Goal: Navigation & Orientation: Understand site structure

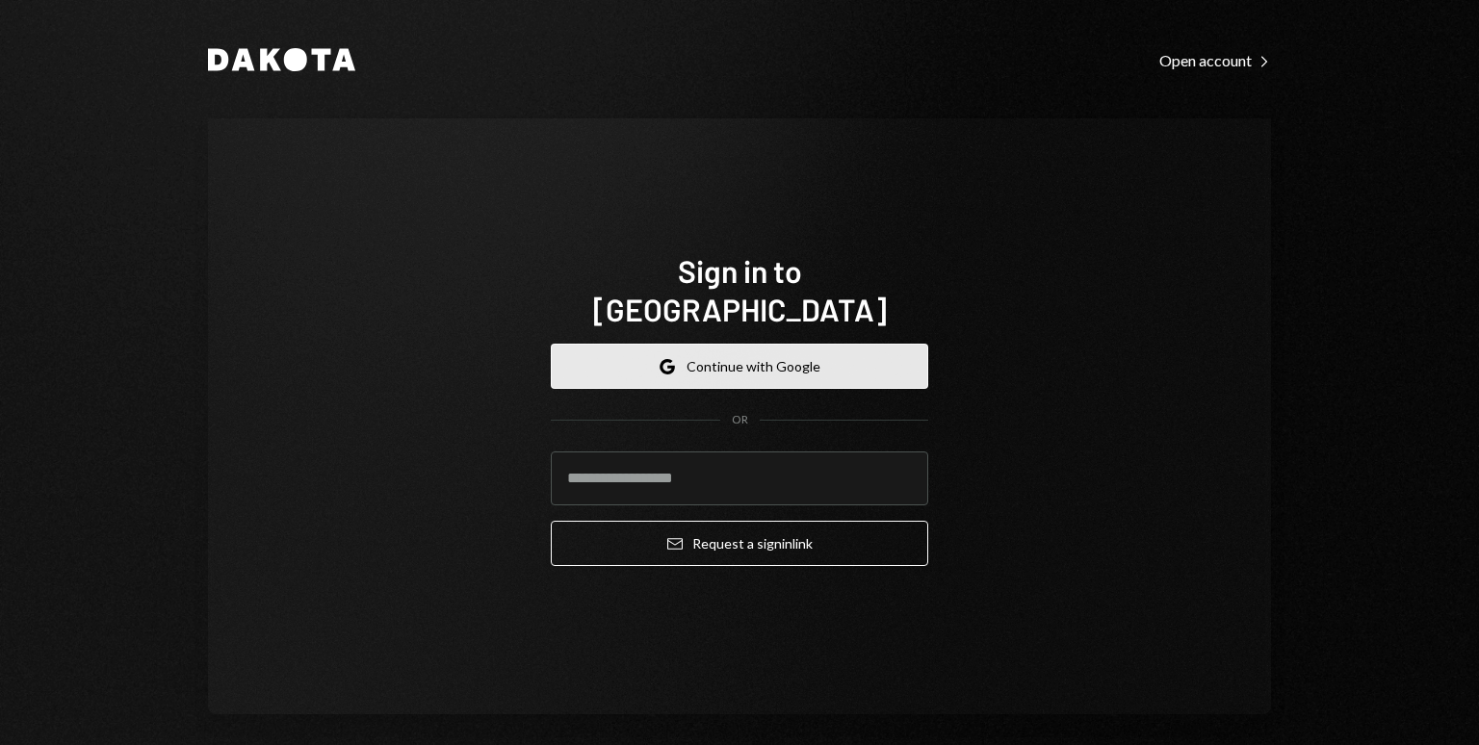
click at [796, 344] on button "Google Continue with Google" at bounding box center [740, 366] width 378 height 45
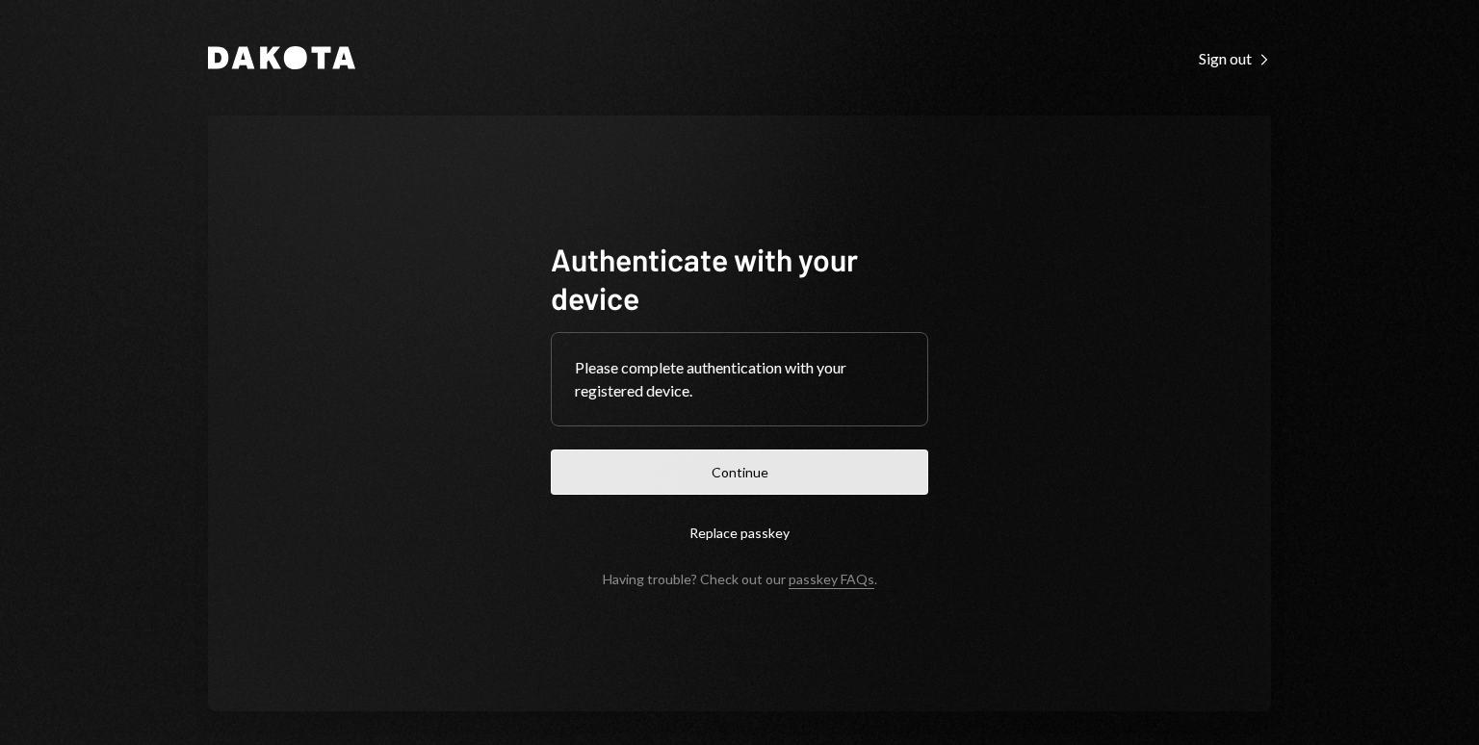
click at [685, 459] on button "Continue" at bounding box center [740, 472] width 378 height 45
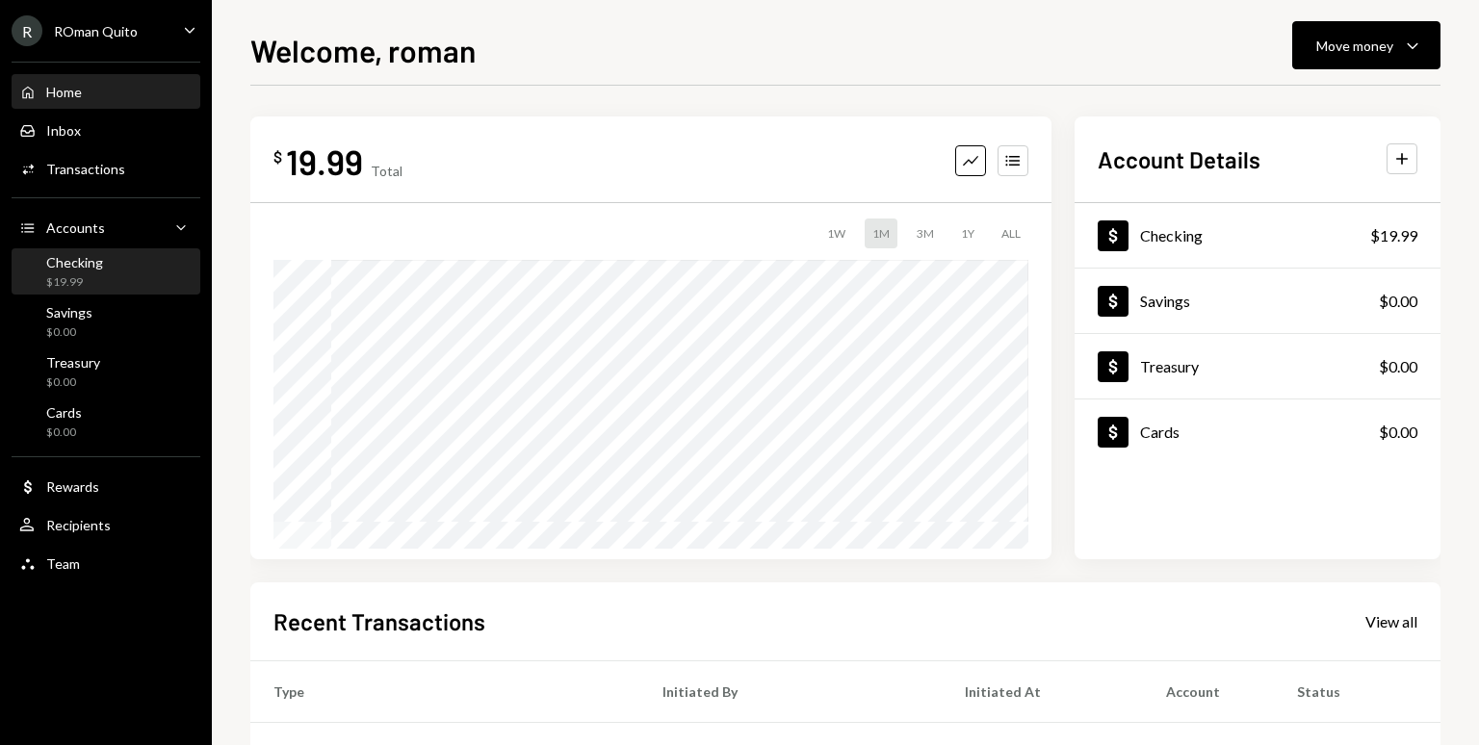
click at [131, 265] on div "Checking $19.99" at bounding box center [105, 272] width 173 height 37
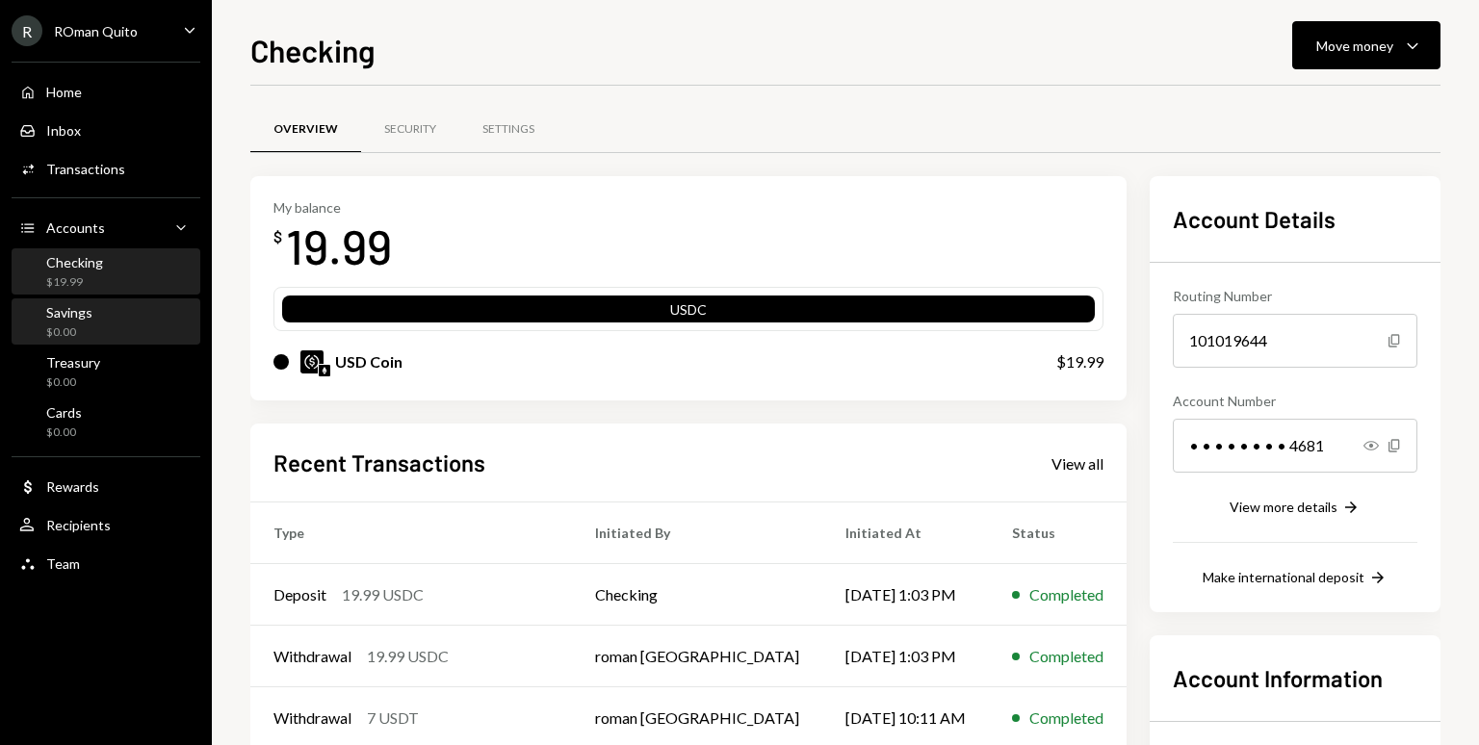
click at [82, 337] on div "$0.00" at bounding box center [69, 333] width 46 height 16
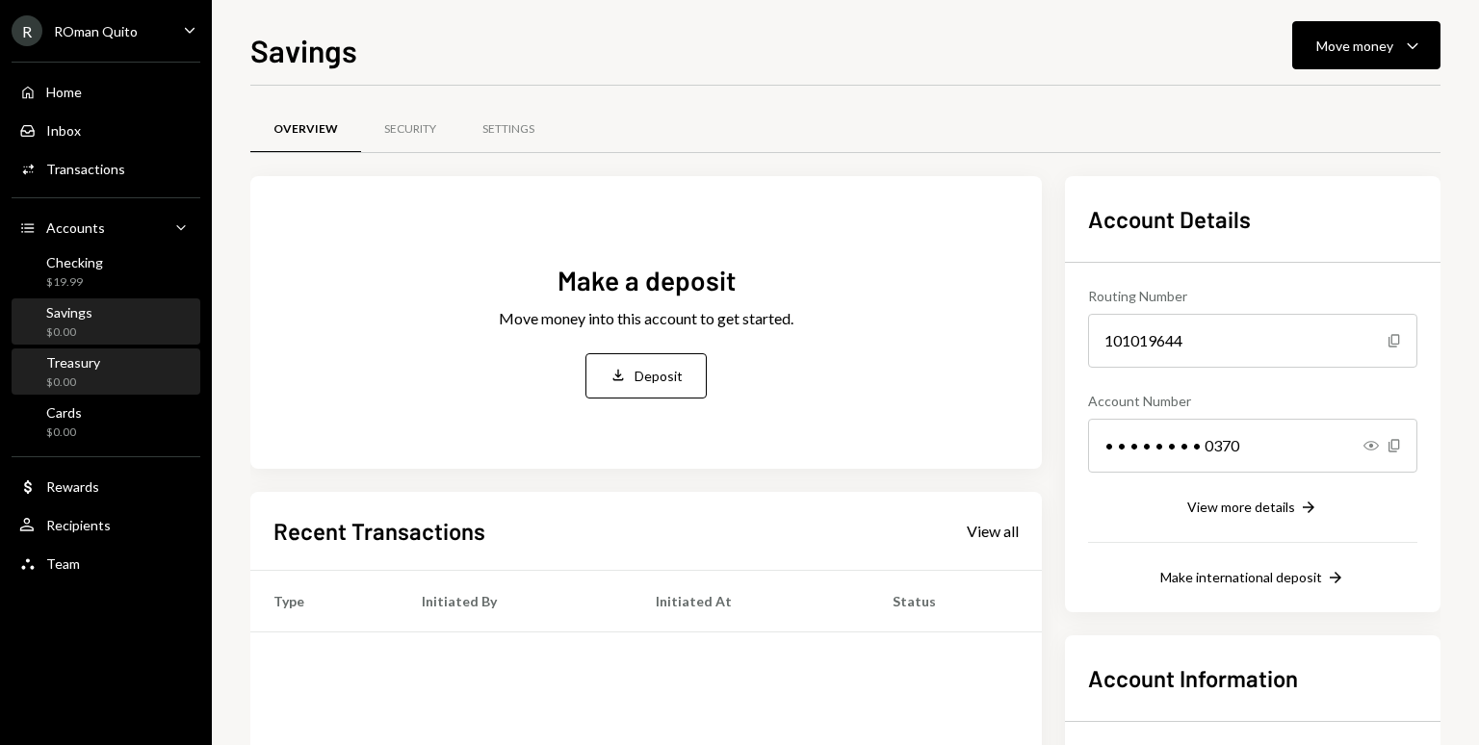
click at [75, 379] on div "$0.00" at bounding box center [73, 383] width 54 height 16
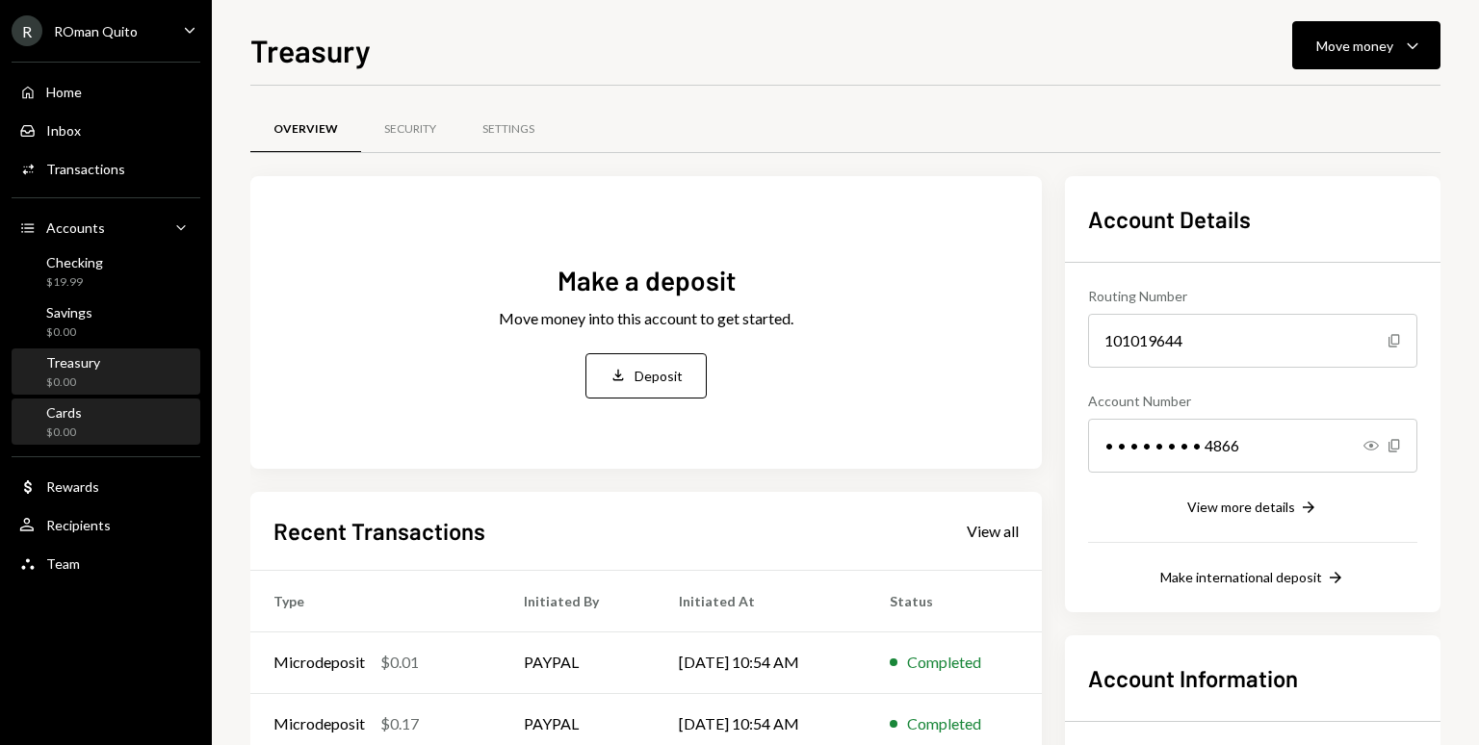
click at [87, 417] on div "Cards $0.00" at bounding box center [105, 423] width 173 height 37
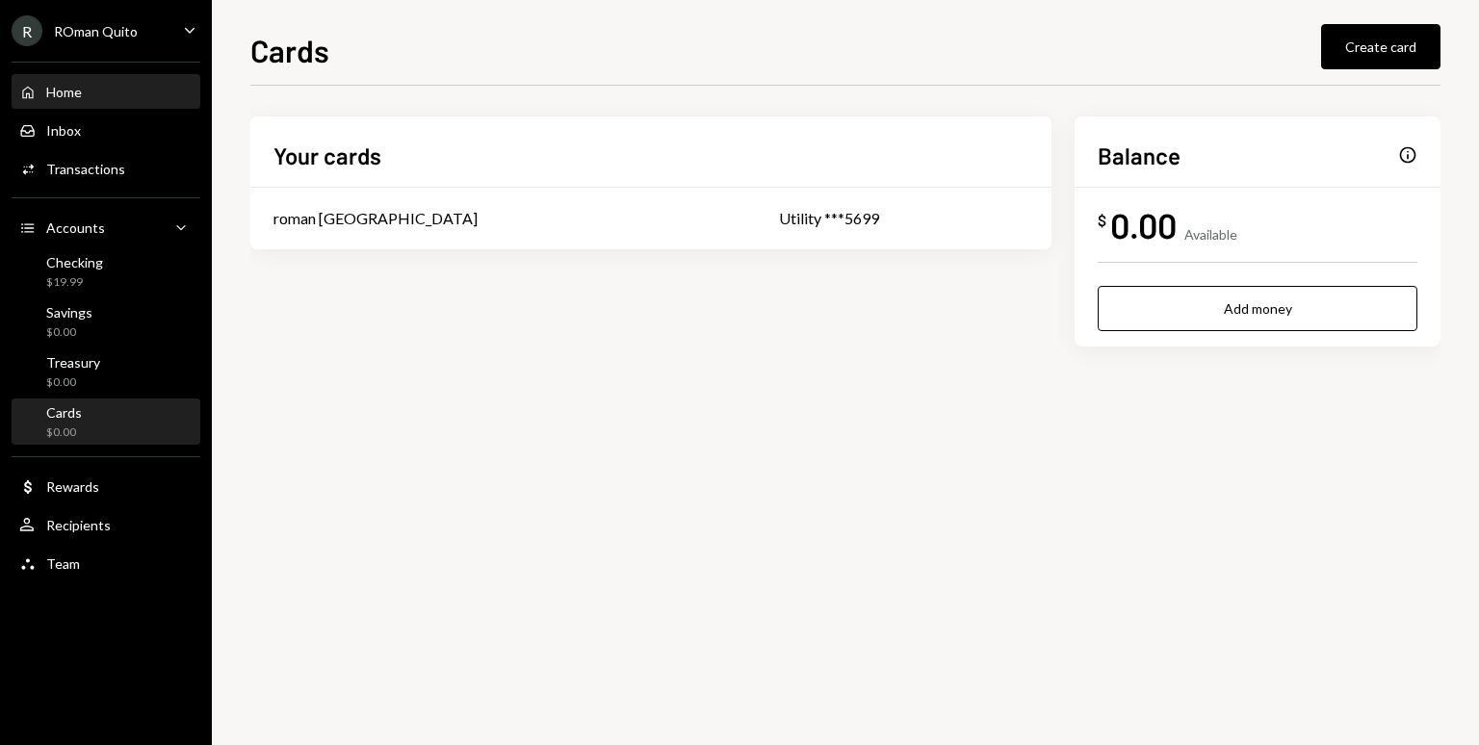
click at [104, 100] on div "Home Home" at bounding box center [105, 92] width 173 height 17
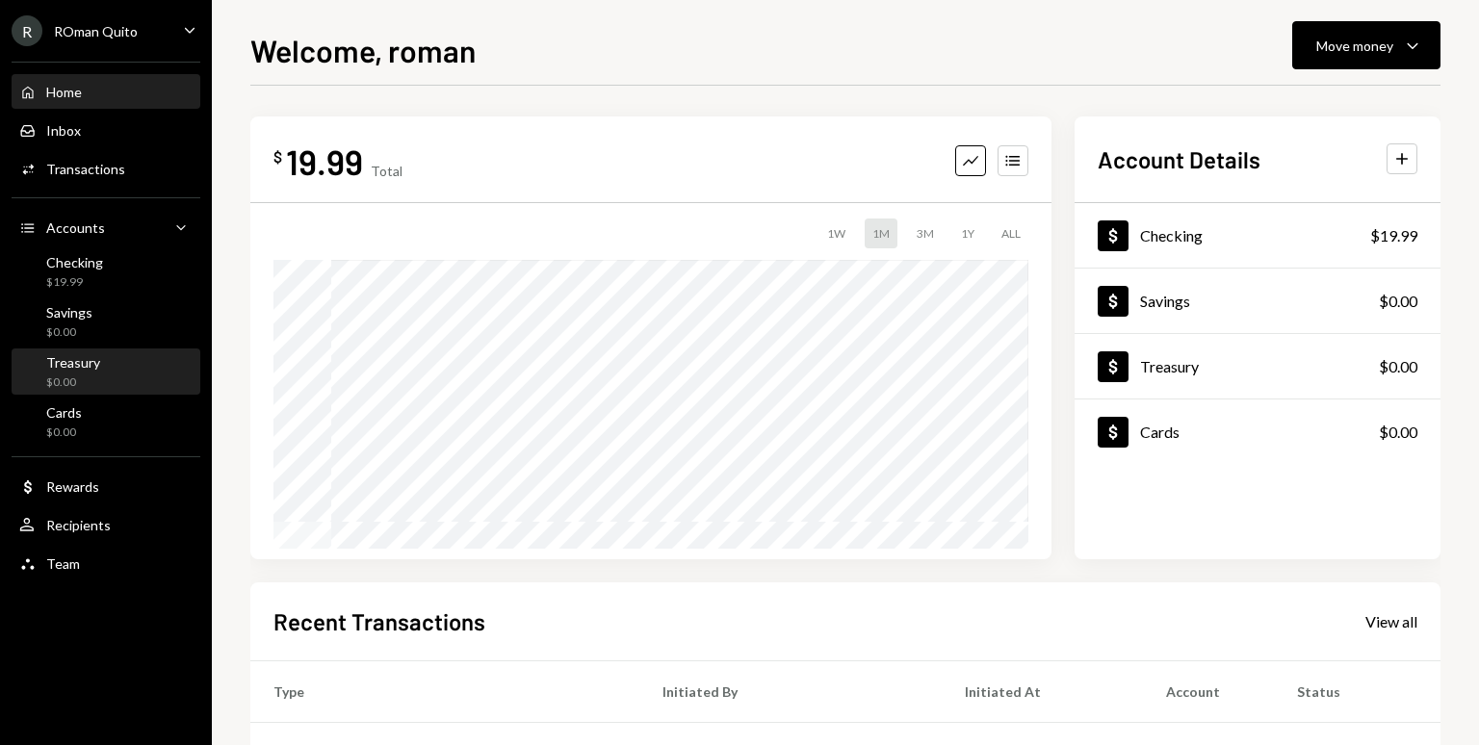
click at [124, 368] on div "Treasury $0.00" at bounding box center [105, 372] width 173 height 37
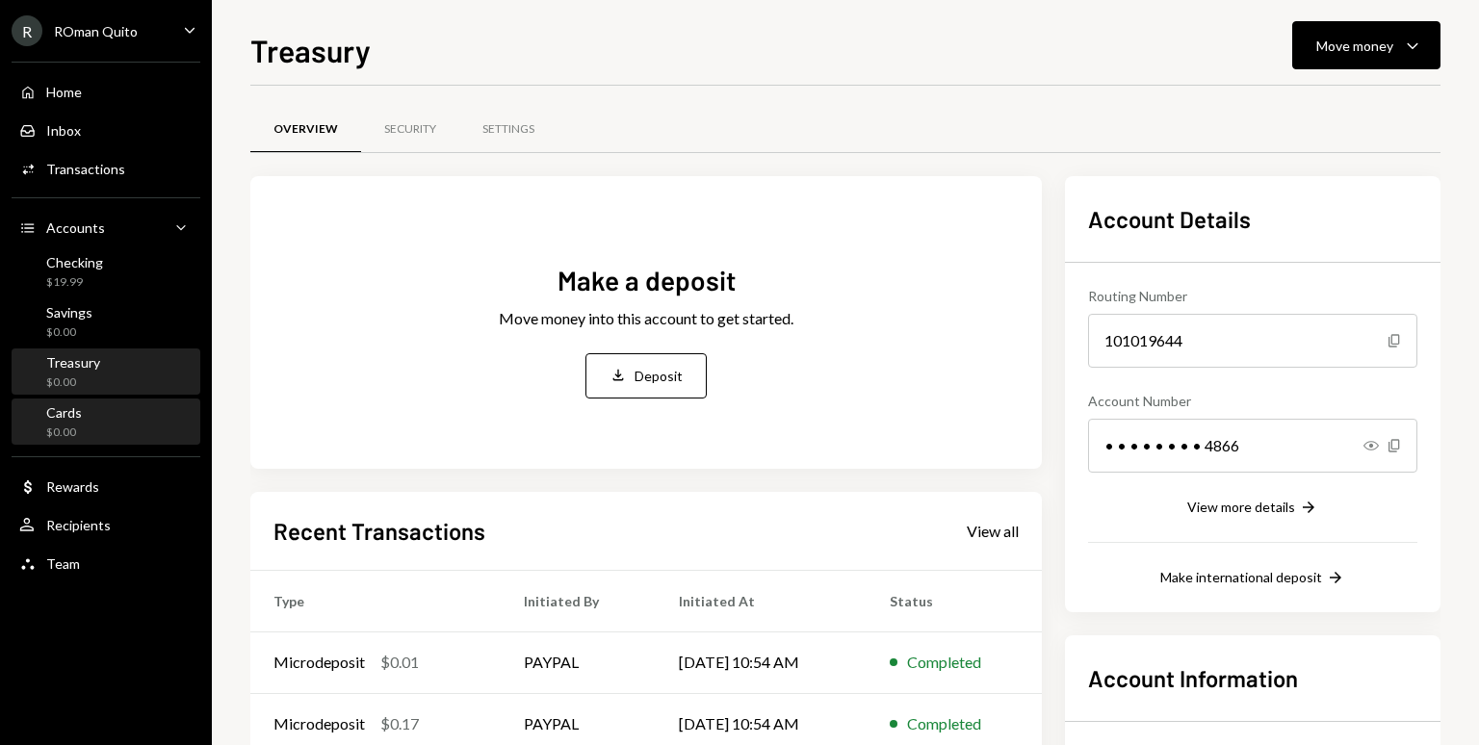
click at [96, 426] on div "Cards $0.00" at bounding box center [105, 423] width 173 height 37
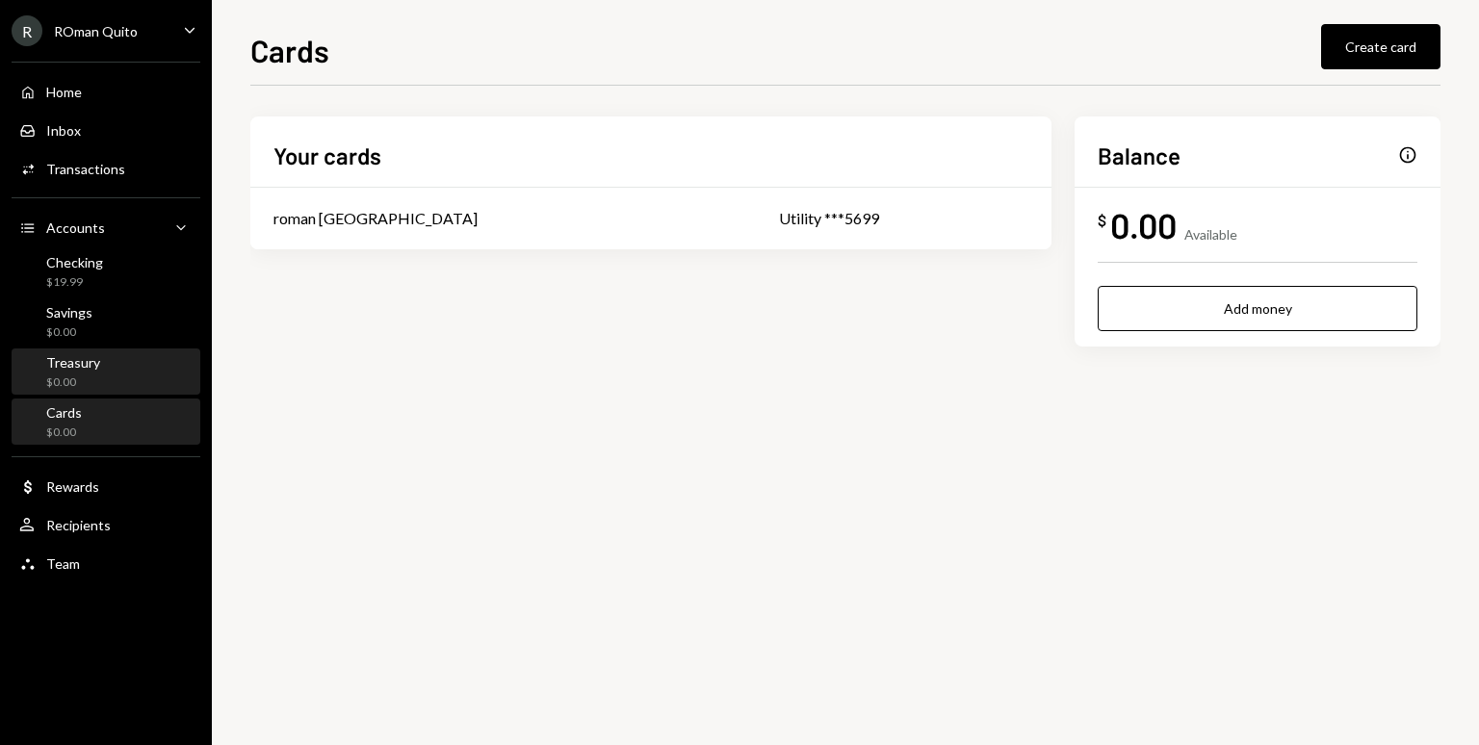
click at [101, 388] on div "Treasury $0.00" at bounding box center [105, 372] width 173 height 37
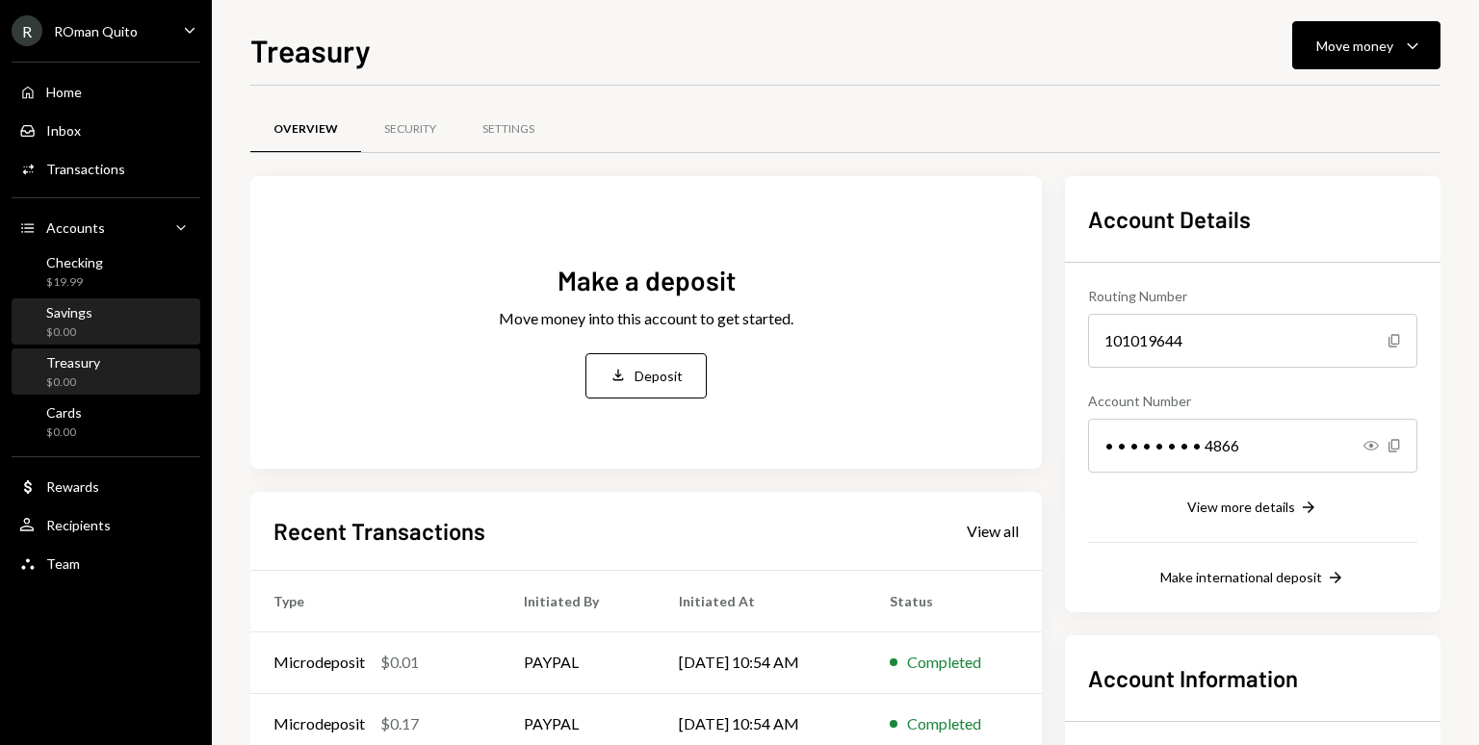
click at [113, 332] on div "Savings $0.00" at bounding box center [105, 322] width 173 height 37
